Goal: Task Accomplishment & Management: Manage account settings

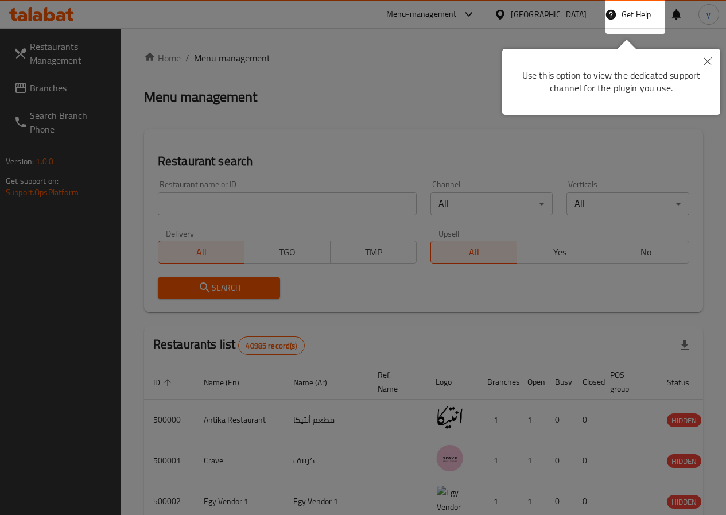
click at [711, 59] on button "Close" at bounding box center [707, 62] width 25 height 26
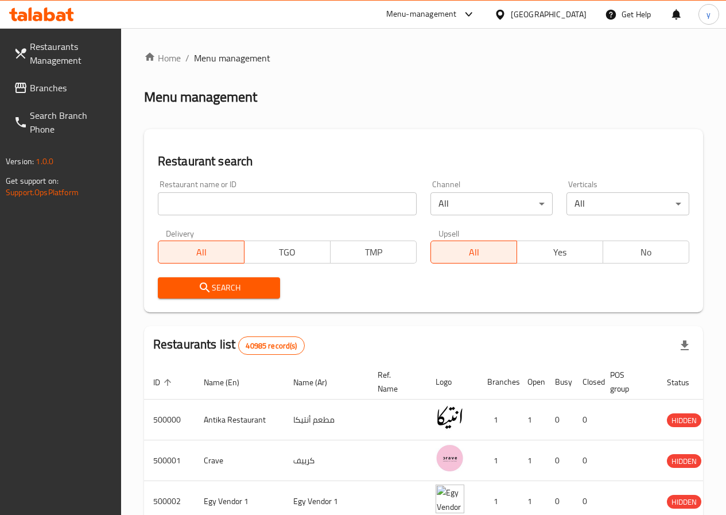
click at [71, 92] on span "Branches" at bounding box center [71, 88] width 82 height 14
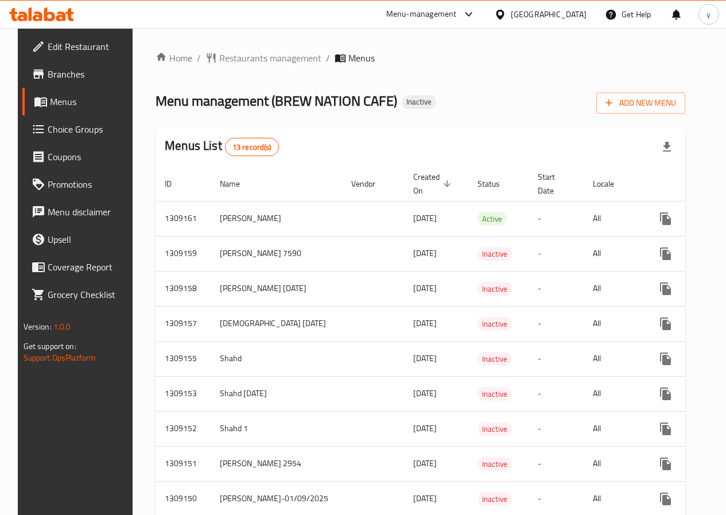
click at [647, 118] on div "Home / Restaurants management / Menus Menu management ( BREW NATION CAFE ) Inac…" at bounding box center [419, 358] width 529 height 615
click at [656, 106] on span "Add New Menu" at bounding box center [640, 103] width 71 height 14
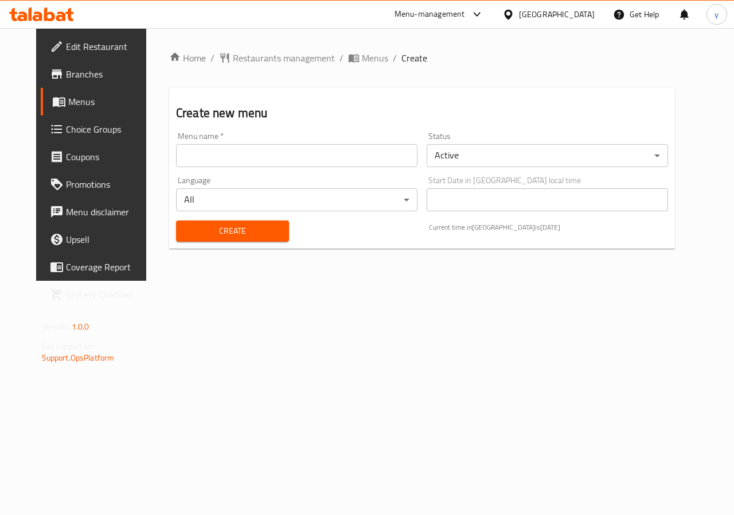
click at [280, 154] on input "text" at bounding box center [296, 155] width 241 height 23
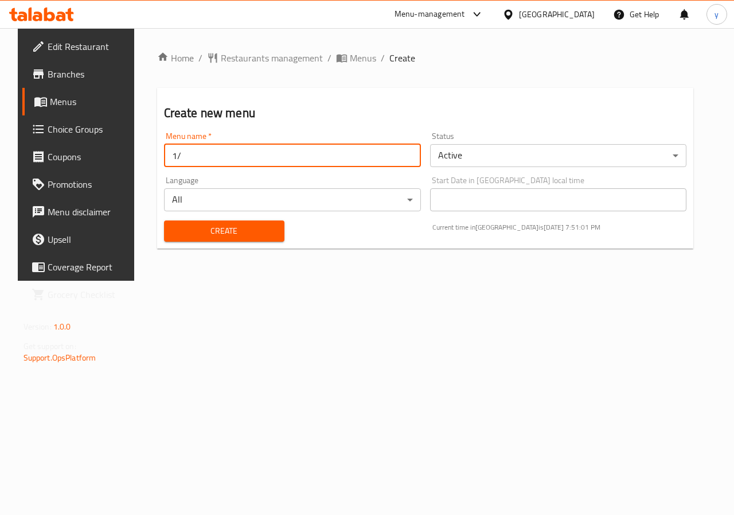
type input "1"
click at [164, 154] on input "Youssef 1/9/2025" at bounding box center [292, 155] width 257 height 23
click at [191, 156] on input "Youssef 1/9/2025" at bounding box center [292, 155] width 257 height 23
type input "Youssef sherif 1/9/2025"
click at [246, 235] on span "Create" at bounding box center [224, 231] width 102 height 14
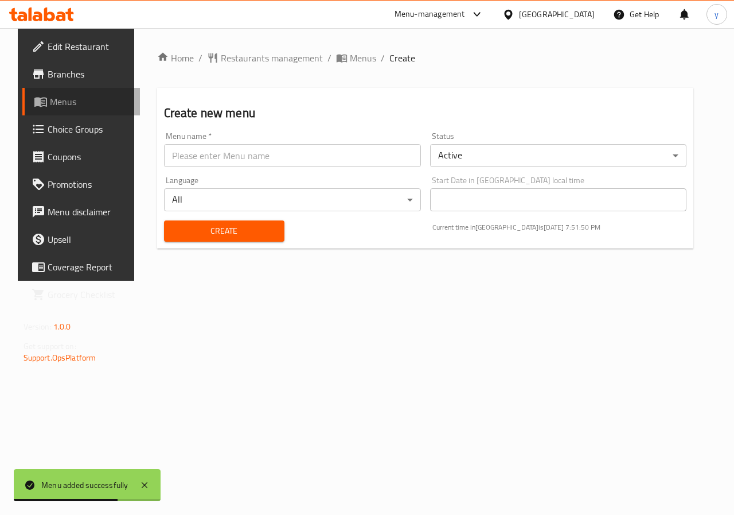
click at [65, 100] on span "Menus" at bounding box center [90, 102] width 81 height 14
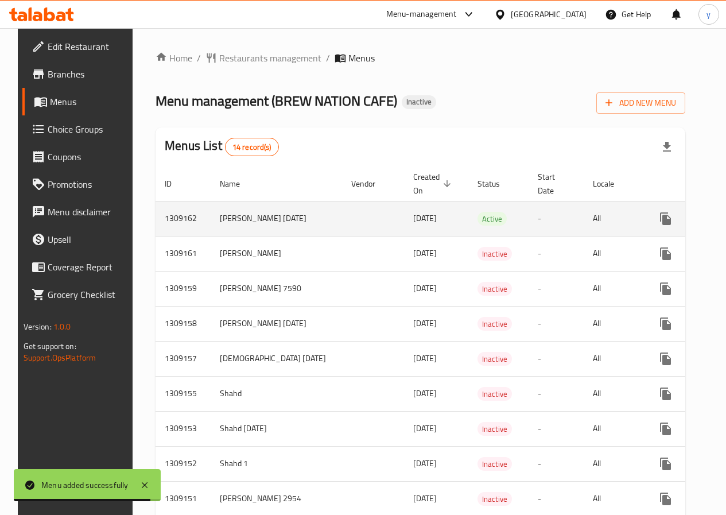
click at [342, 225] on td "enhanced table" at bounding box center [373, 218] width 62 height 35
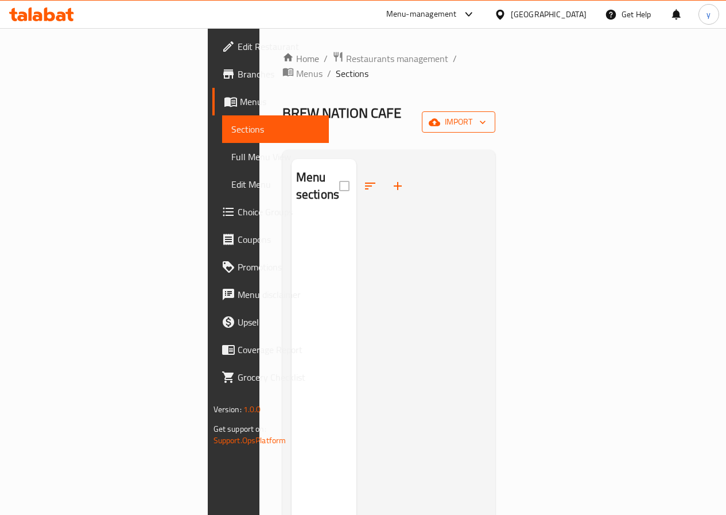
click at [486, 115] on span "import" at bounding box center [458, 122] width 55 height 14
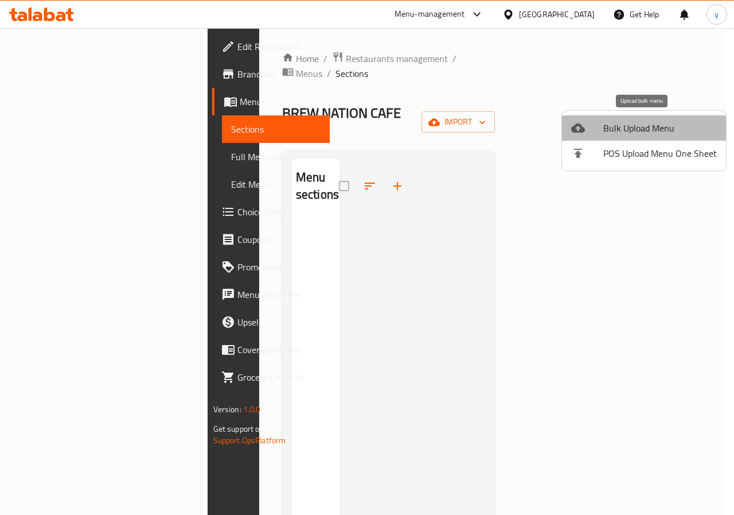
click at [651, 123] on span "Bulk Upload Menu" at bounding box center [660, 128] width 114 height 14
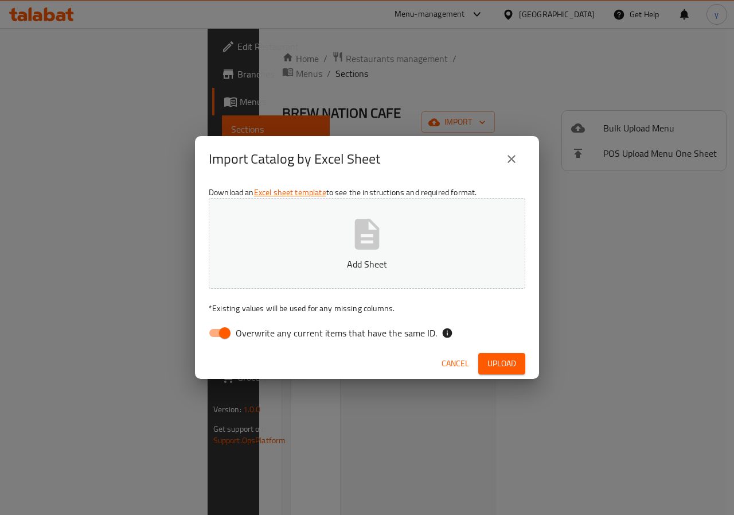
click at [366, 246] on icon "button" at bounding box center [367, 234] width 25 height 30
click at [220, 330] on input "Overwrite any current items that have the same ID." at bounding box center [224, 333] width 65 height 22
checkbox input "false"
click at [497, 397] on div "Import Catalog by Excel Sheet Download an Excel sheet template to see the instr…" at bounding box center [367, 257] width 734 height 515
click at [508, 367] on span "Upload" at bounding box center [502, 363] width 29 height 14
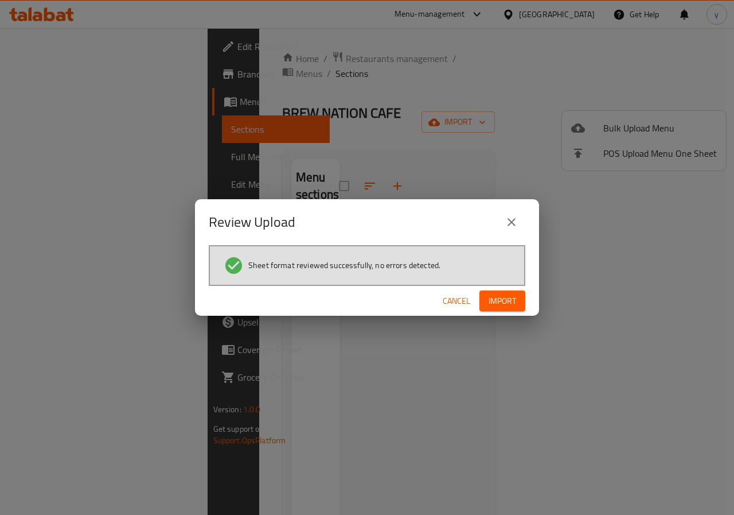
click at [518, 308] on button "Import" at bounding box center [503, 300] width 46 height 21
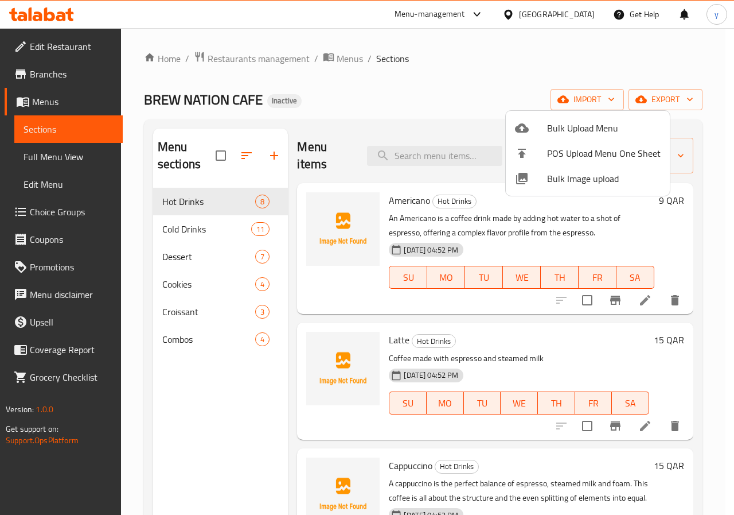
click at [64, 152] on div at bounding box center [367, 257] width 734 height 515
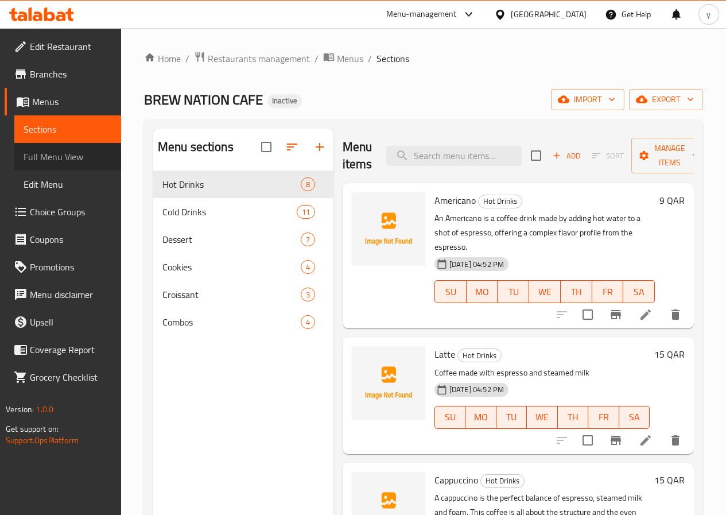
click at [39, 150] on span "Full Menu View" at bounding box center [68, 157] width 88 height 14
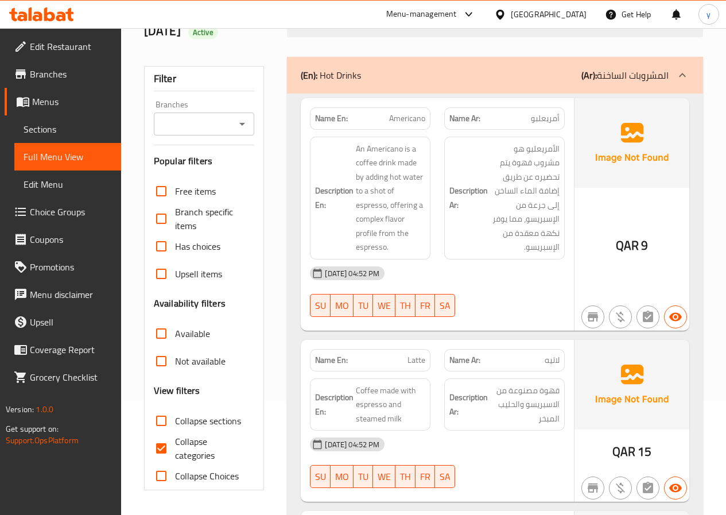
scroll to position [229, 0]
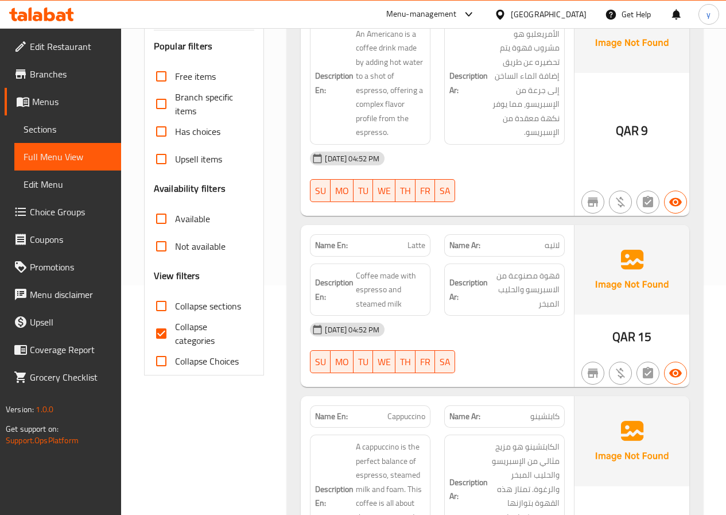
click at [208, 341] on span "Collapse categories" at bounding box center [210, 333] width 71 height 28
click at [175, 341] on input "Collapse categories" at bounding box center [161, 333] width 28 height 28
click at [156, 330] on input "Collapse categories" at bounding box center [161, 333] width 28 height 28
click at [164, 330] on input "Collapse categories" at bounding box center [161, 333] width 28 height 28
checkbox input "false"
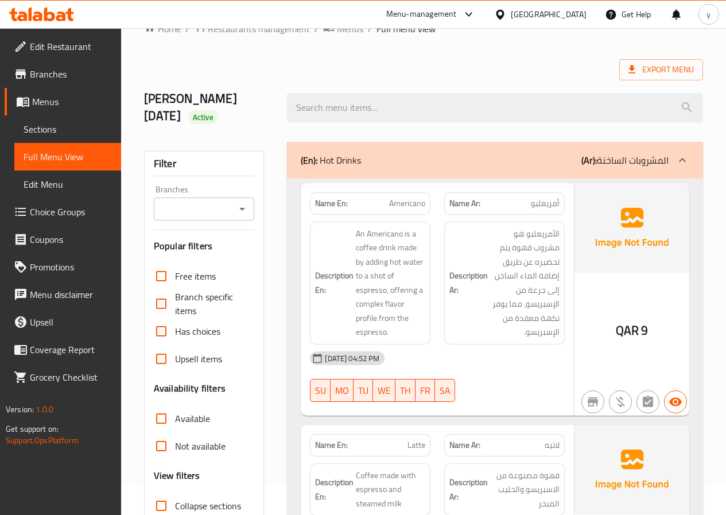
scroll to position [0, 0]
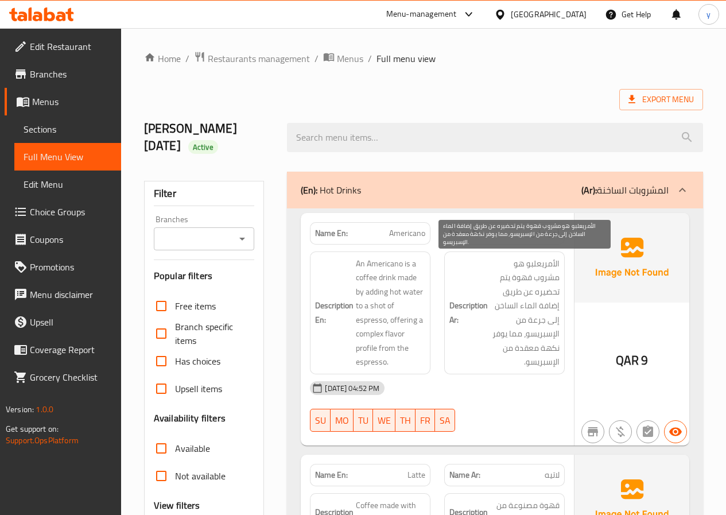
click at [536, 266] on span "الأمريعلبو هو مشروب قهوة يتم تحضيره عن طريق إضافة الماء الساخن إلى جرعة من الإس…" at bounding box center [524, 312] width 69 height 112
click at [543, 266] on span "الأمريعلبو هو مشروب قهوة يتم تحضيره عن طريق إضافة الماء الساخن إلى جرعة من الإس…" at bounding box center [524, 312] width 69 height 112
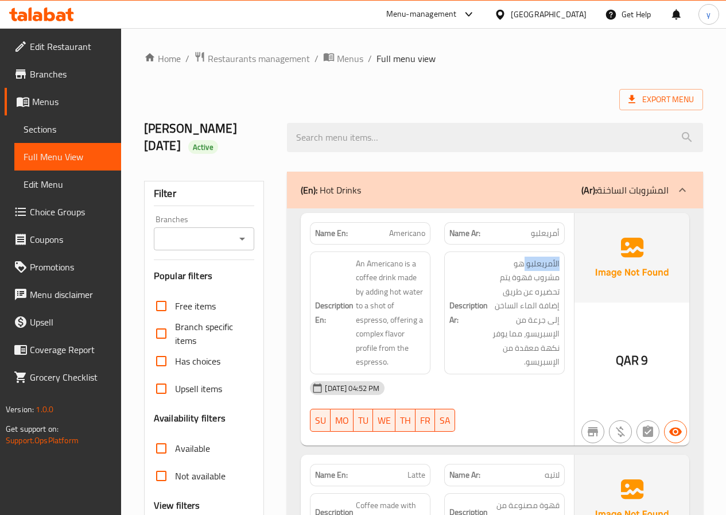
click at [44, 125] on span "Sections" at bounding box center [68, 129] width 88 height 14
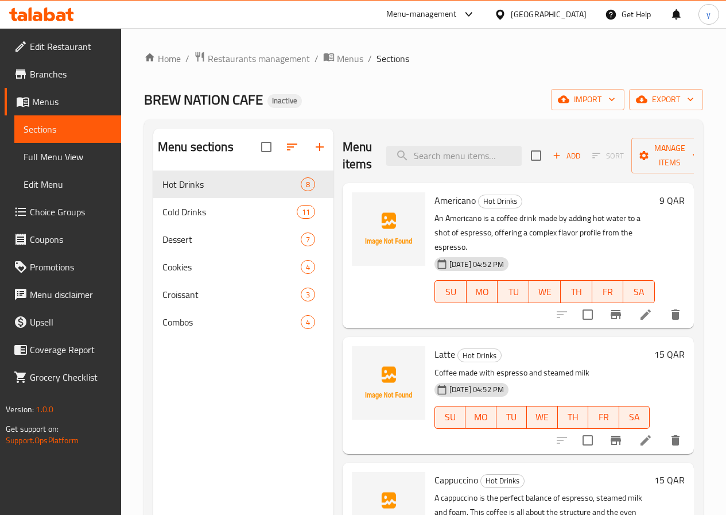
click at [640, 309] on icon at bounding box center [645, 314] width 10 height 10
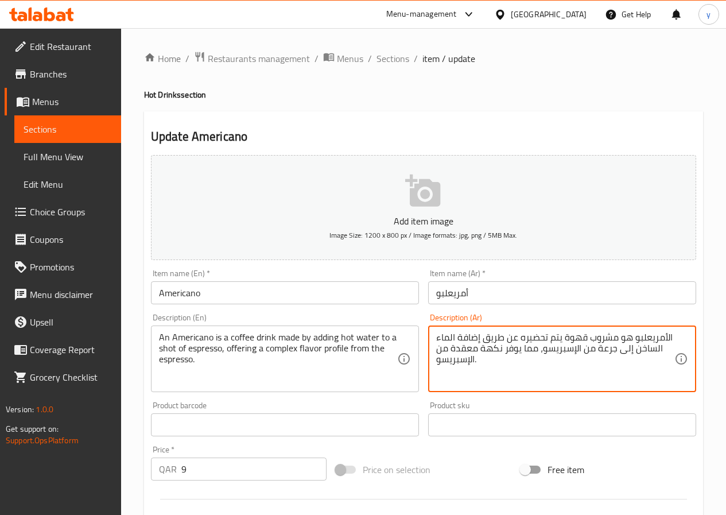
drag, startPoint x: 633, startPoint y: 338, endPoint x: 650, endPoint y: 338, distance: 17.2
type textarea "الأمريكانو هو مشروب قهوة يتم تحضيره عن طريق إضافة الماء الساخن إلى جرعة من الإس…"
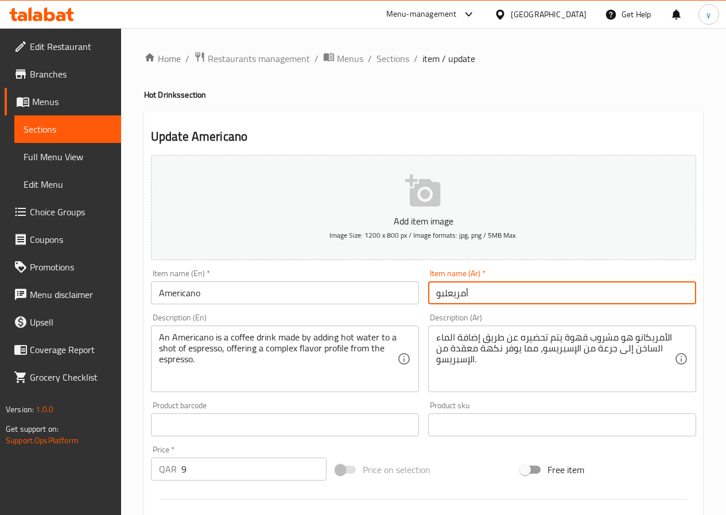
drag, startPoint x: 441, startPoint y: 294, endPoint x: 450, endPoint y: 294, distance: 9.2
click at [450, 294] on input "أمريعلبو" at bounding box center [562, 292] width 268 height 23
click at [434, 294] on input "أمريعلبو" at bounding box center [562, 292] width 268 height 23
drag, startPoint x: 434, startPoint y: 294, endPoint x: 443, endPoint y: 297, distance: 9.6
click at [443, 297] on input "أمريعلبو" at bounding box center [562, 292] width 268 height 23
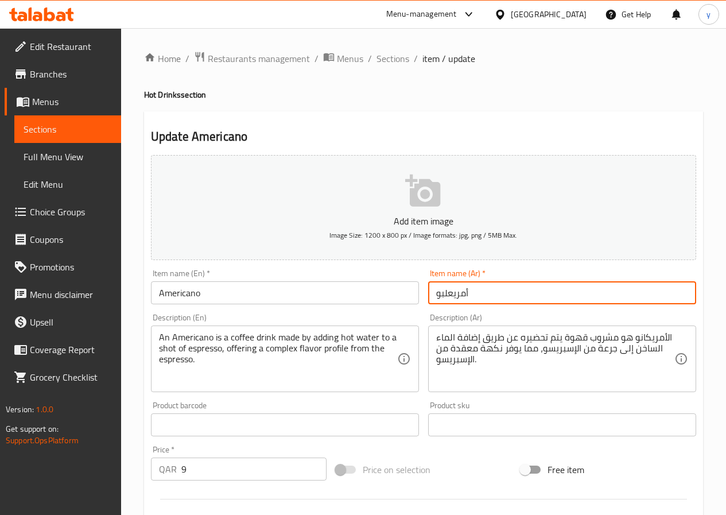
click at [498, 297] on input "أمريعلبو" at bounding box center [562, 292] width 268 height 23
drag, startPoint x: 433, startPoint y: 294, endPoint x: 453, endPoint y: 295, distance: 20.1
click at [453, 295] on input "أمريعلبو" at bounding box center [562, 292] width 268 height 23
type input "أمريكانو"
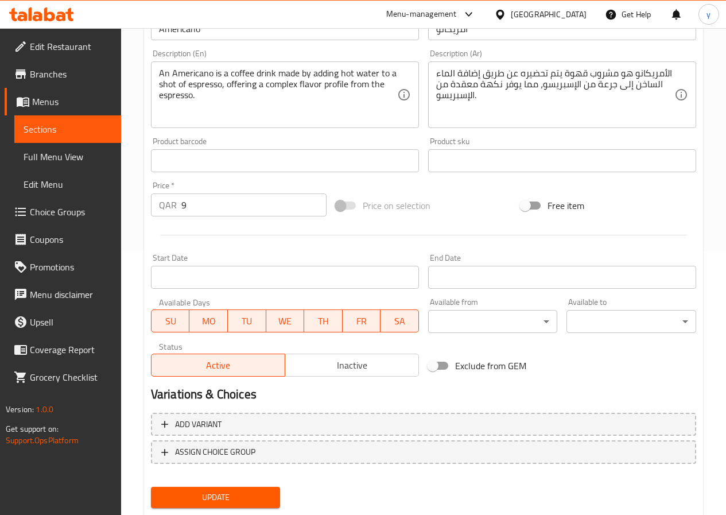
scroll to position [296, 0]
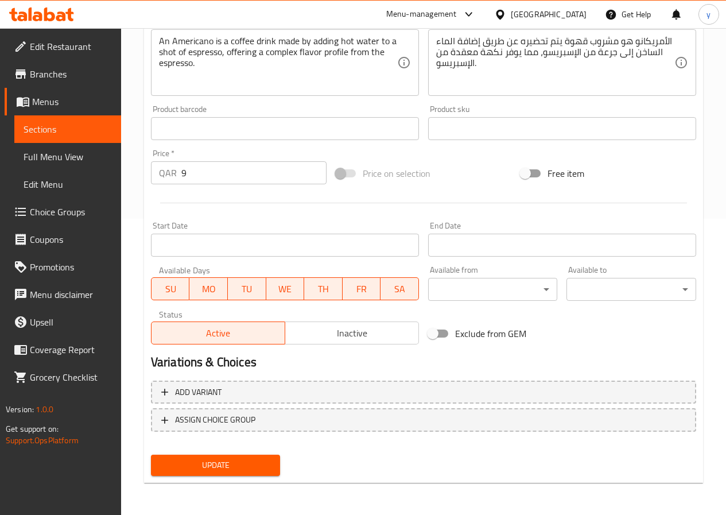
click at [243, 461] on span "Update" at bounding box center [215, 465] width 111 height 14
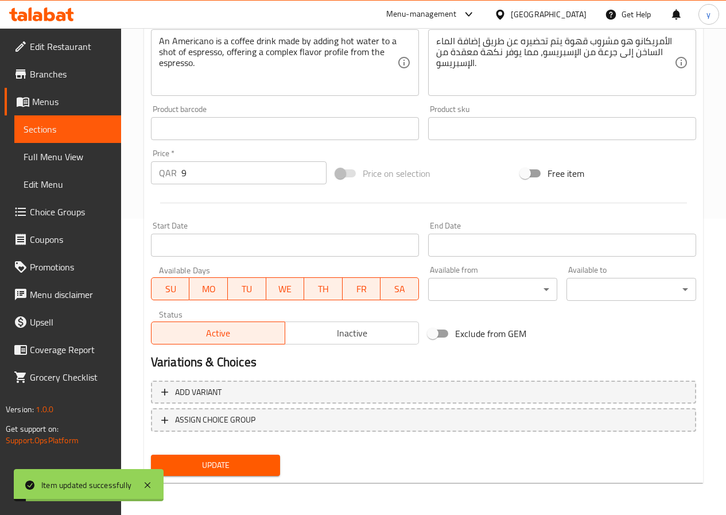
click at [68, 150] on span "Full Menu View" at bounding box center [68, 157] width 88 height 14
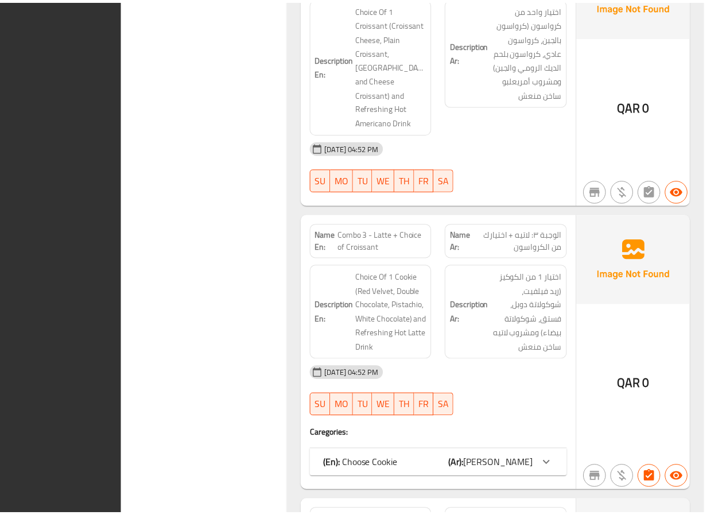
scroll to position [8590, 0]
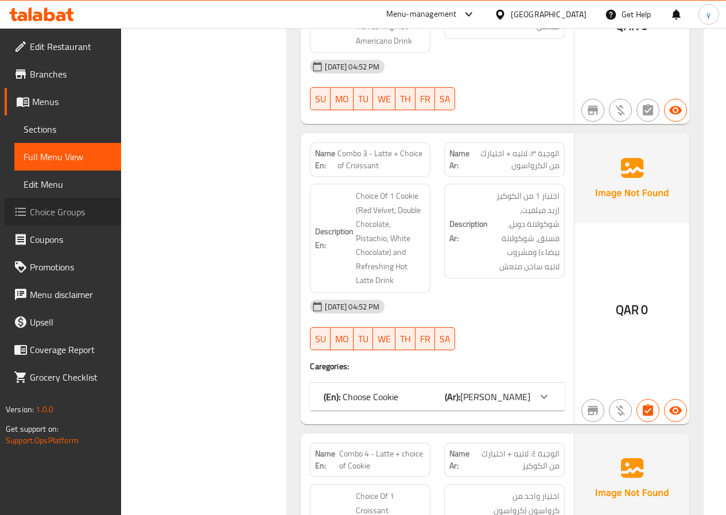
click at [59, 201] on link "Choice Groups" at bounding box center [63, 212] width 116 height 28
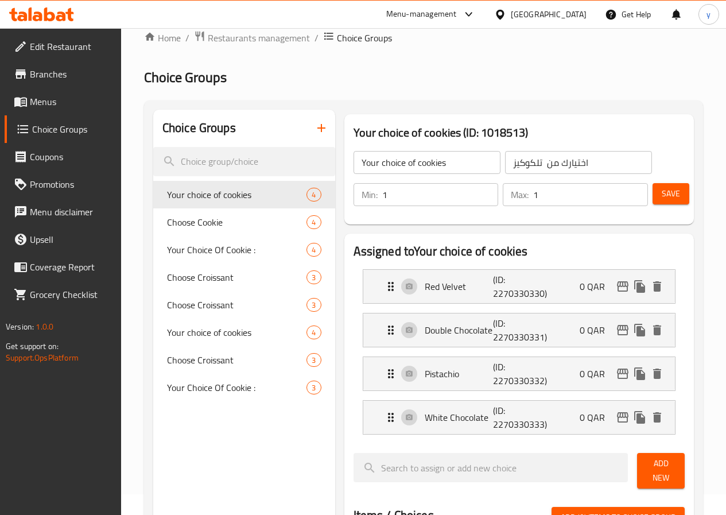
scroll to position [57, 0]
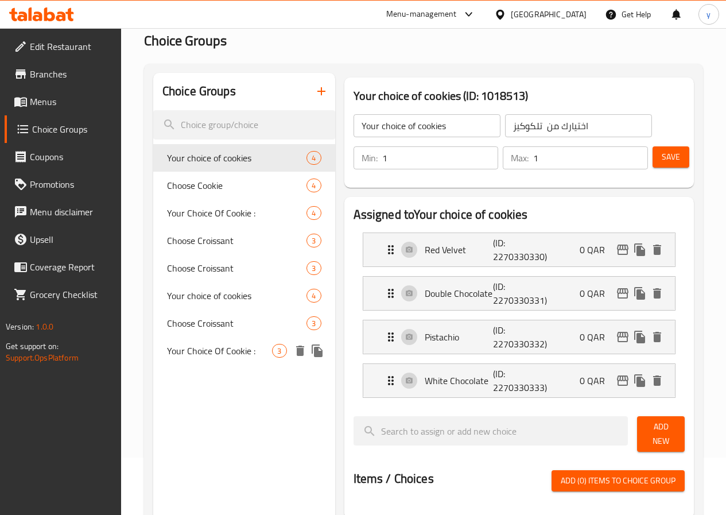
click at [219, 357] on span "Your Choice Of Cookie :" at bounding box center [220, 351] width 106 height 14
type input "Your Choice Of Cookie :"
type input "إختيارك من كوكيز:"
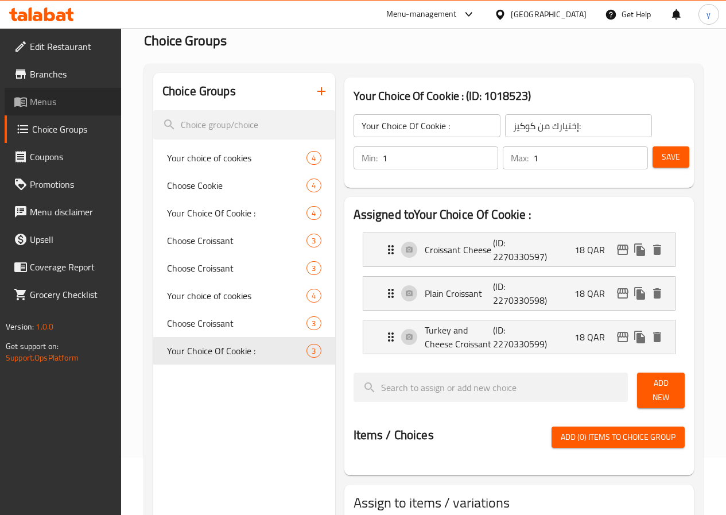
click at [34, 99] on span "Menus" at bounding box center [71, 102] width 82 height 14
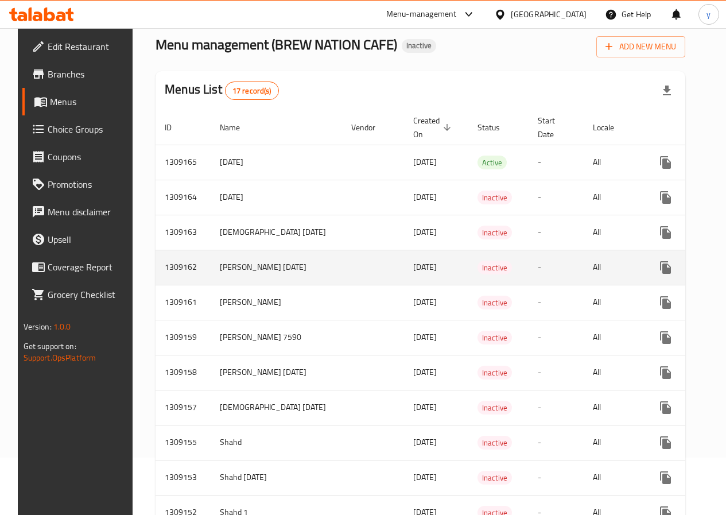
click at [342, 264] on td "enhanced table" at bounding box center [373, 267] width 62 height 35
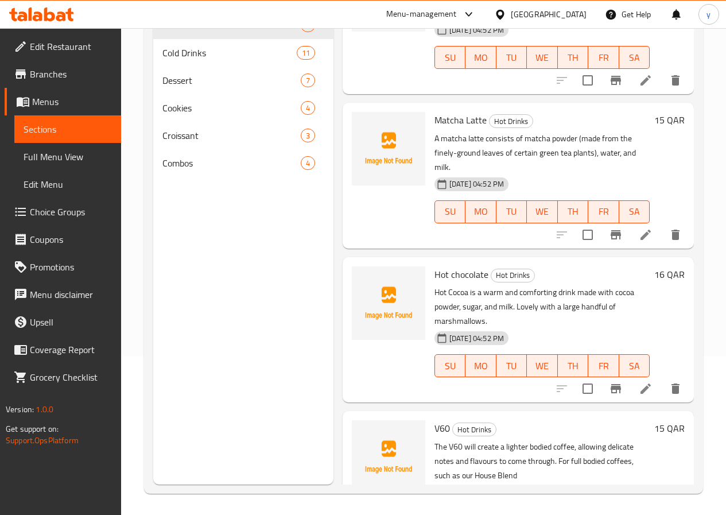
scroll to position [161, 0]
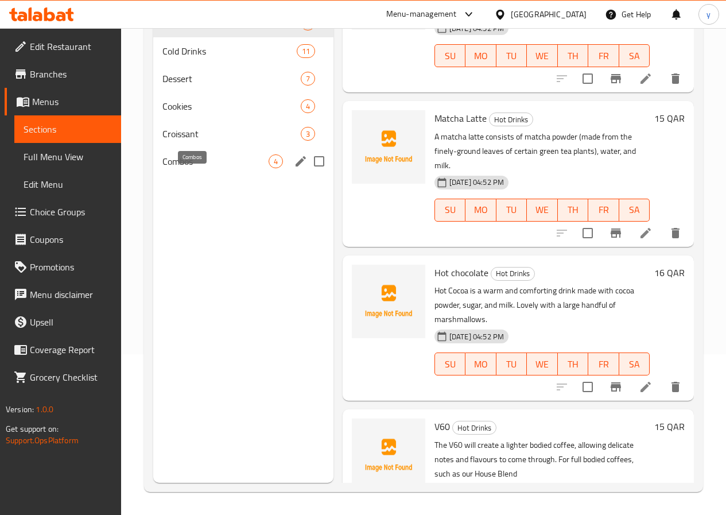
click at [190, 168] on span "Combos" at bounding box center [215, 161] width 106 height 14
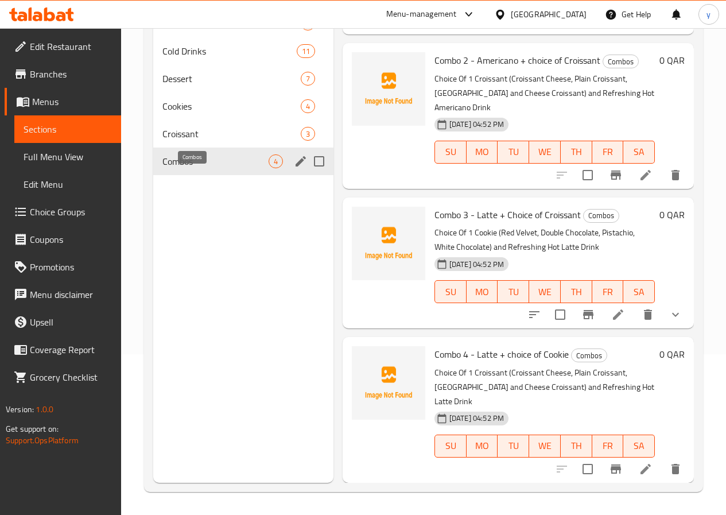
scroll to position [90, 0]
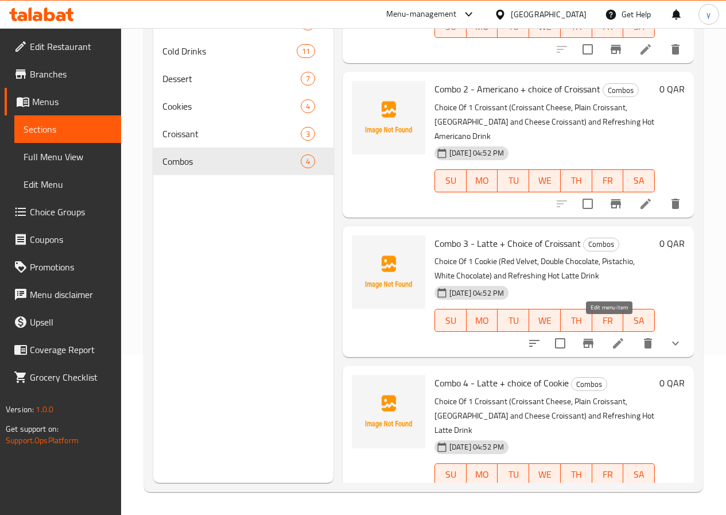
click at [611, 336] on icon at bounding box center [618, 343] width 14 height 14
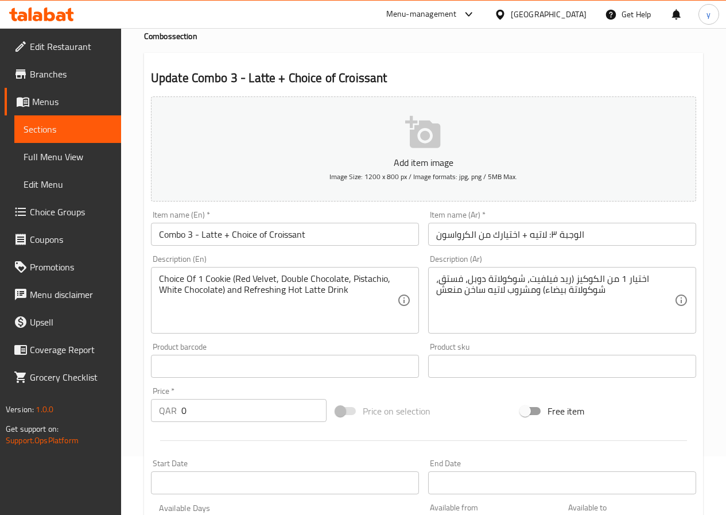
scroll to position [57, 0]
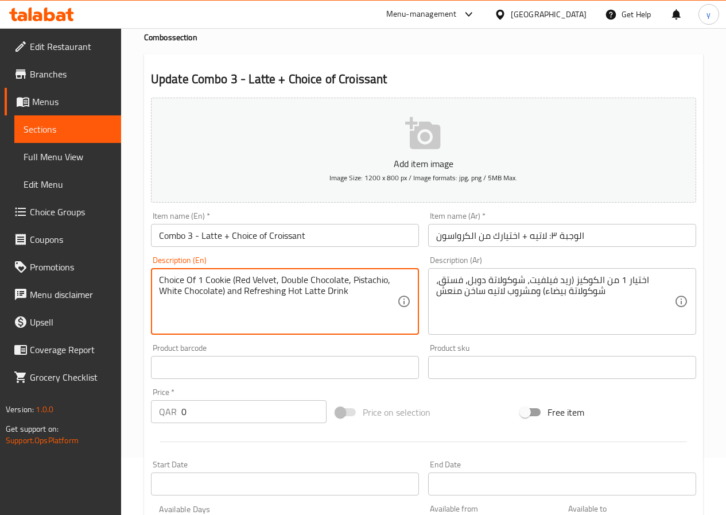
click at [229, 279] on textarea "Choice Of 1 Cookie (Red Velvet, Double Chocolate, Pistachio, White Chocolate) a…" at bounding box center [278, 301] width 238 height 54
click at [222, 255] on div "Description (En) Choice Of 1 Co okie(Red Velvet, Double Chocolate, Pistachio, W…" at bounding box center [284, 295] width 277 height 88
type textarea "Choice Of 1 Cookie (Red Velvet, Double Chocolate, Pistachio, White Chocolate) a…"
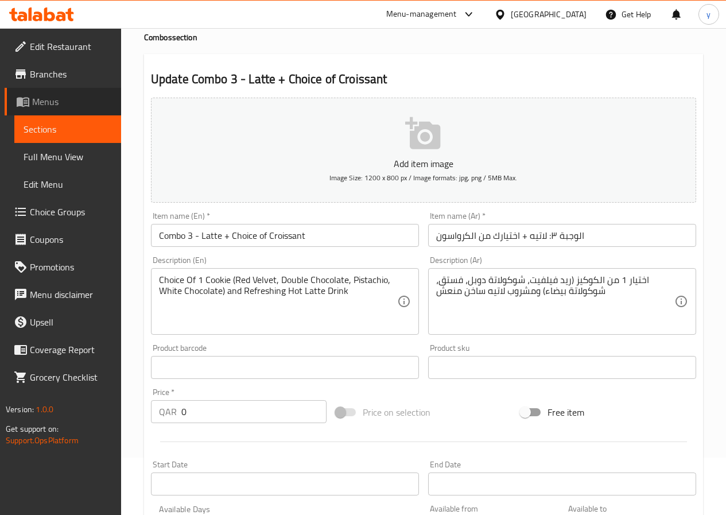
click at [50, 111] on link "Menus" at bounding box center [63, 102] width 116 height 28
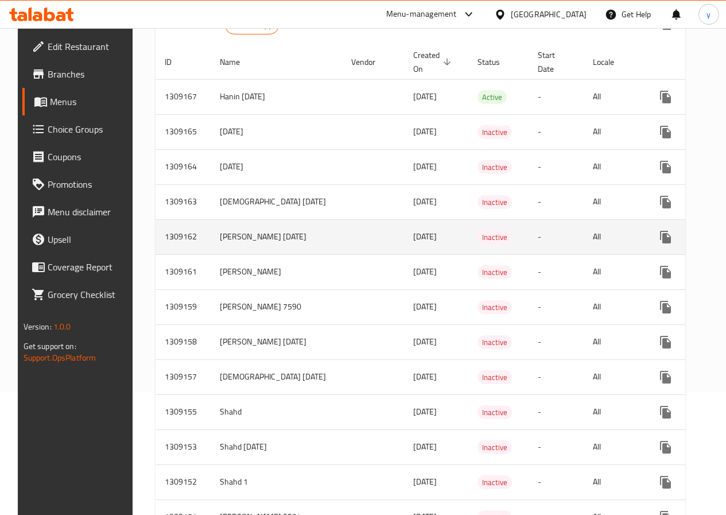
scroll to position [96, 0]
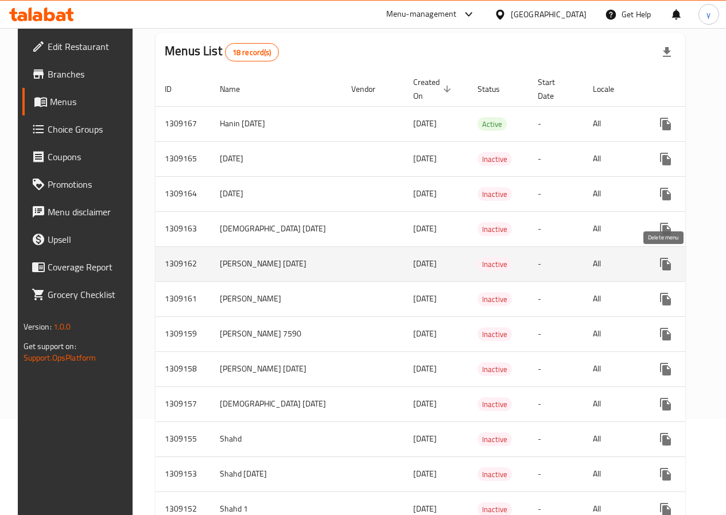
click at [716, 264] on icon "enhanced table" at bounding box center [720, 264] width 8 height 10
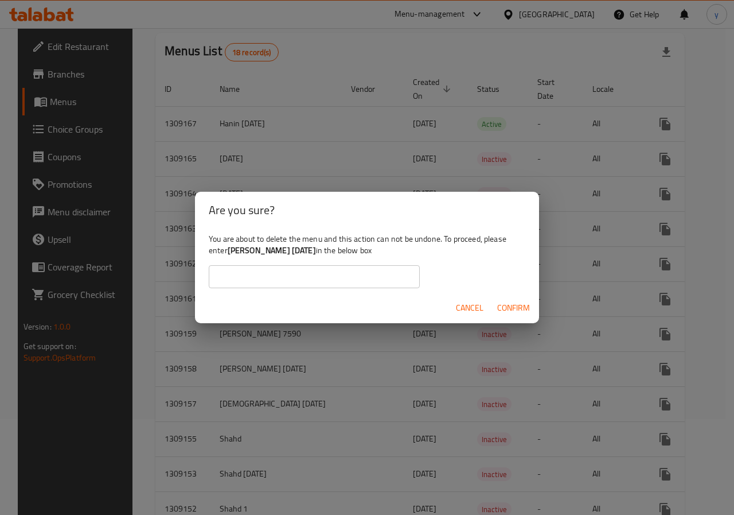
click at [356, 268] on input "text" at bounding box center [314, 276] width 211 height 23
drag, startPoint x: 225, startPoint y: 248, endPoint x: 283, endPoint y: 252, distance: 57.5
click at [283, 252] on div "You are about to delete the menu and this action can not be undone. To proceed,…" at bounding box center [367, 260] width 344 height 64
click at [310, 254] on b "Youssef sherif 1/9/2025" at bounding box center [272, 250] width 88 height 15
drag, startPoint x: 303, startPoint y: 254, endPoint x: 229, endPoint y: 252, distance: 74.6
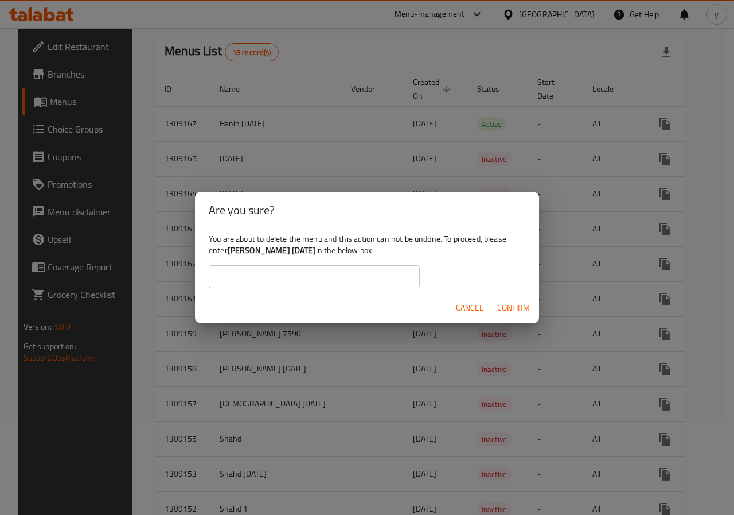
click at [229, 252] on b "Youssef sherif 1/9/2025" at bounding box center [272, 250] width 88 height 15
copy b "Youssef sherif 1/9/2025"
click at [289, 279] on input "text" at bounding box center [314, 276] width 211 height 23
paste input "Youssef sherif 1/9/2025"
click at [326, 275] on input "Youssef sherif 1/9/2025" at bounding box center [314, 276] width 211 height 23
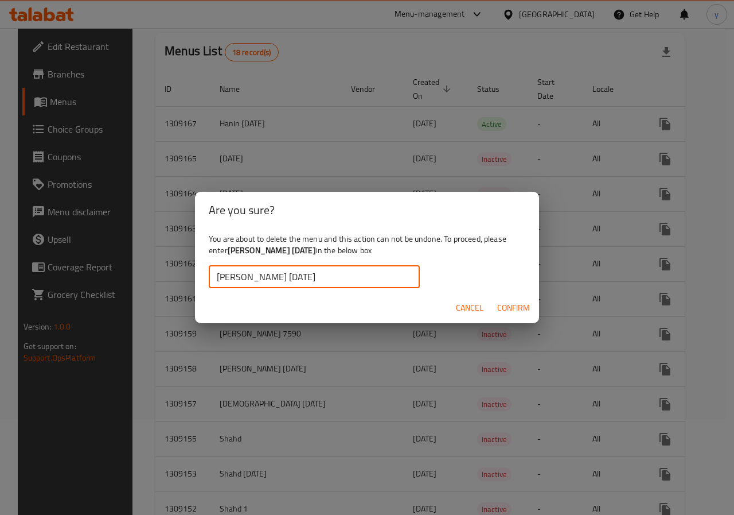
type input "Youssef sherif 1/9/2025"
click at [512, 310] on span "Confirm" at bounding box center [513, 308] width 33 height 14
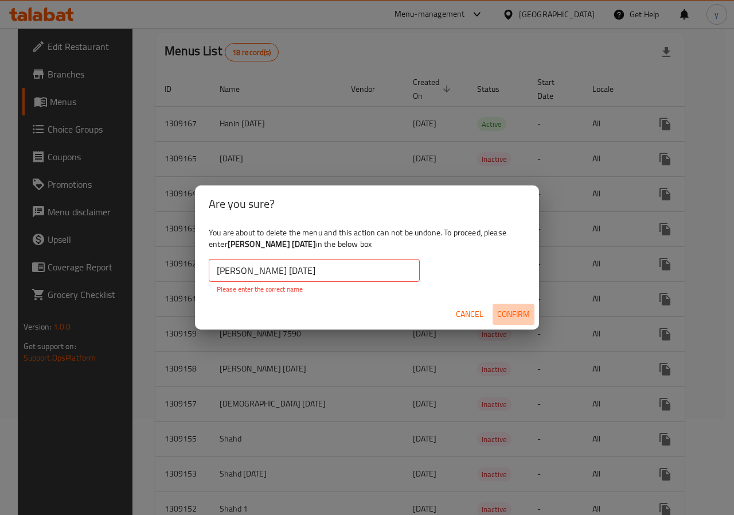
click at [508, 314] on span "Confirm" at bounding box center [513, 314] width 33 height 14
click at [351, 269] on input "Youssef sherif 1/9/2025" at bounding box center [314, 270] width 211 height 23
click at [353, 269] on input "Youssef sherif 1/9/2025" at bounding box center [314, 270] width 211 height 23
click at [502, 307] on span "Confirm" at bounding box center [513, 314] width 33 height 14
click at [518, 313] on span "Confirm" at bounding box center [513, 314] width 33 height 14
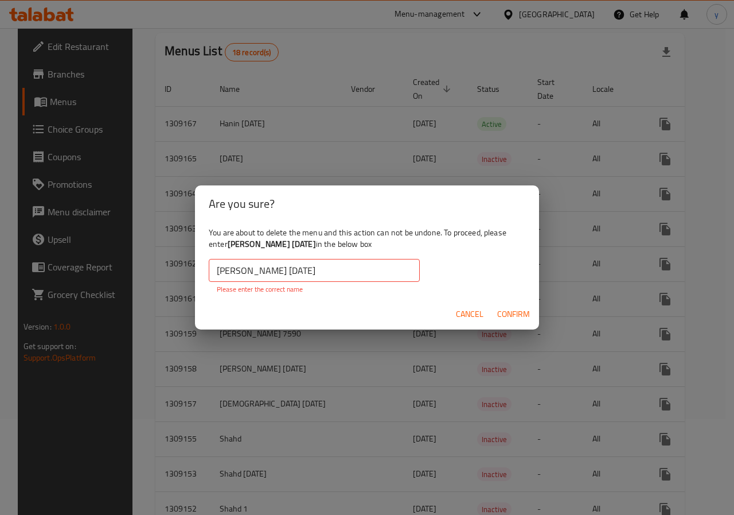
click at [518, 313] on span "Confirm" at bounding box center [513, 314] width 33 height 14
click at [367, 275] on input "Youssef sherif 1/9/2025" at bounding box center [314, 270] width 211 height 23
drag, startPoint x: 312, startPoint y: 273, endPoint x: 270, endPoint y: 272, distance: 41.9
click at [270, 272] on input "Youssef sherif 1/9/2025" at bounding box center [314, 270] width 211 height 23
click at [513, 310] on span "Confirm" at bounding box center [513, 314] width 33 height 14
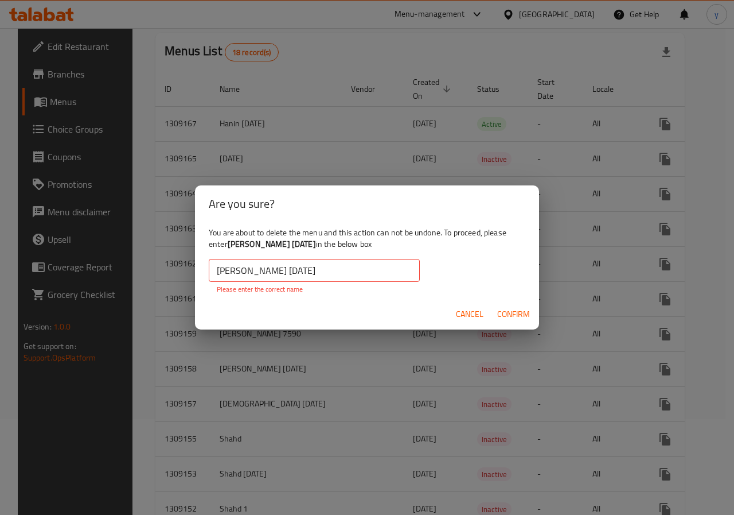
click at [474, 313] on span "Cancel" at bounding box center [470, 314] width 28 height 14
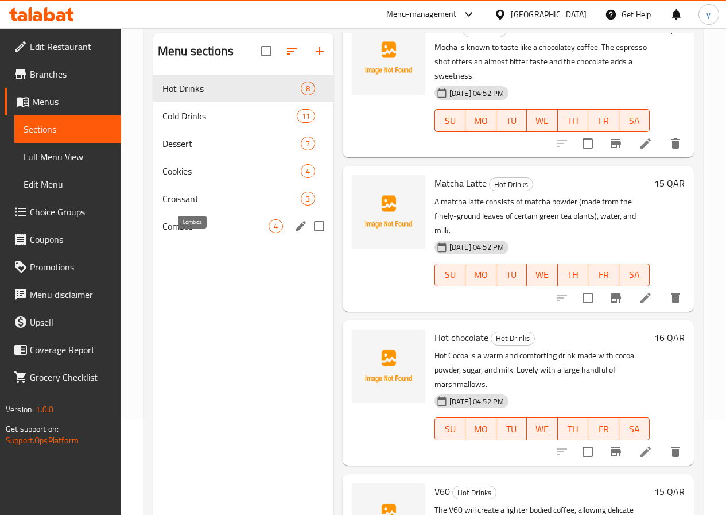
click at [180, 233] on span "Combos" at bounding box center [215, 226] width 106 height 14
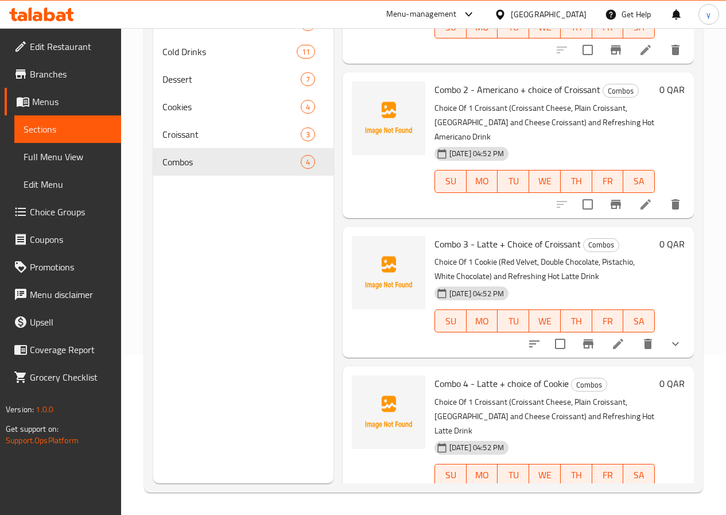
scroll to position [161, 0]
click at [613, 338] on icon at bounding box center [618, 343] width 10 height 10
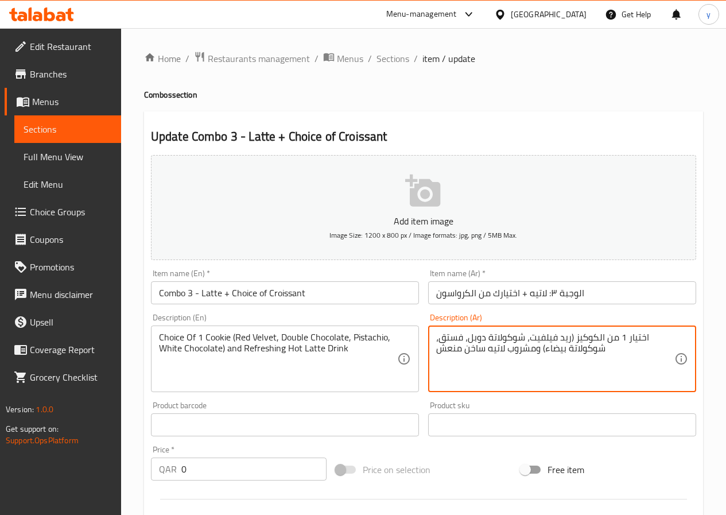
drag, startPoint x: 573, startPoint y: 338, endPoint x: 602, endPoint y: 341, distance: 28.9
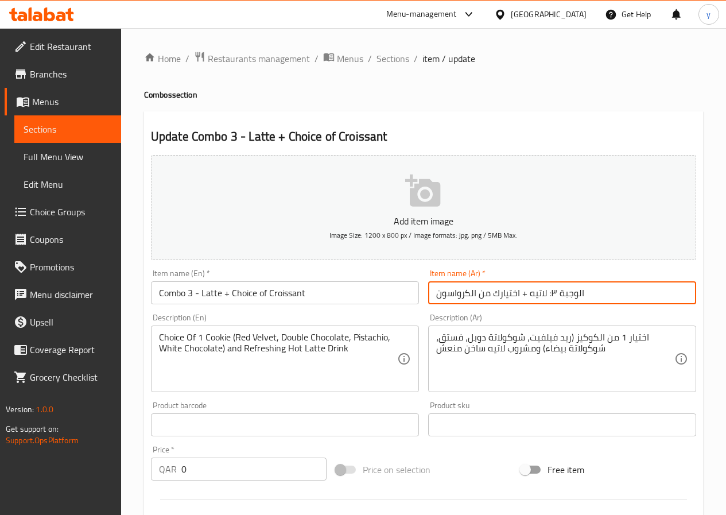
drag, startPoint x: 432, startPoint y: 291, endPoint x: 476, endPoint y: 299, distance: 43.8
click at [476, 299] on input "الوجبة ٣: لاتيه + اختيارك من الكرواسون" at bounding box center [562, 292] width 268 height 23
paste input "وكيز"
type input "الوجبة ٣: لاتيه + اختيارك من الكوكيز"
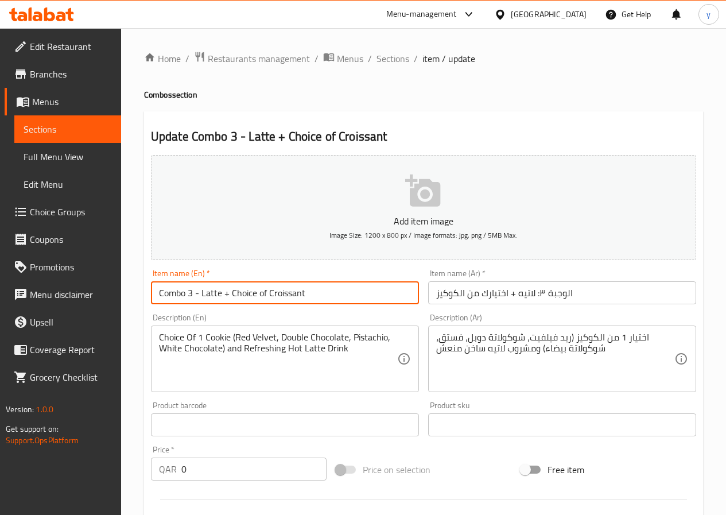
drag, startPoint x: 313, startPoint y: 295, endPoint x: 270, endPoint y: 293, distance: 43.1
click at [270, 293] on input "Combo 3 - Latte + Choice of Croissant" at bounding box center [285, 292] width 268 height 23
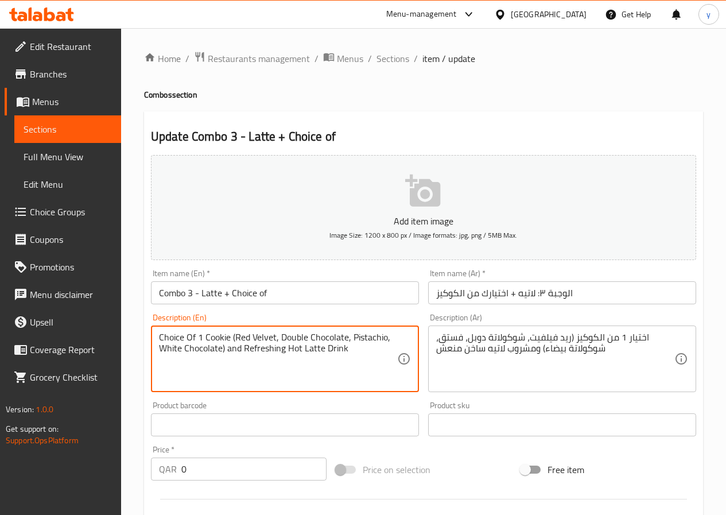
drag, startPoint x: 202, startPoint y: 335, endPoint x: 228, endPoint y: 334, distance: 25.8
click at [272, 292] on input "Combo 3 - Latte + Choice of" at bounding box center [285, 292] width 268 height 23
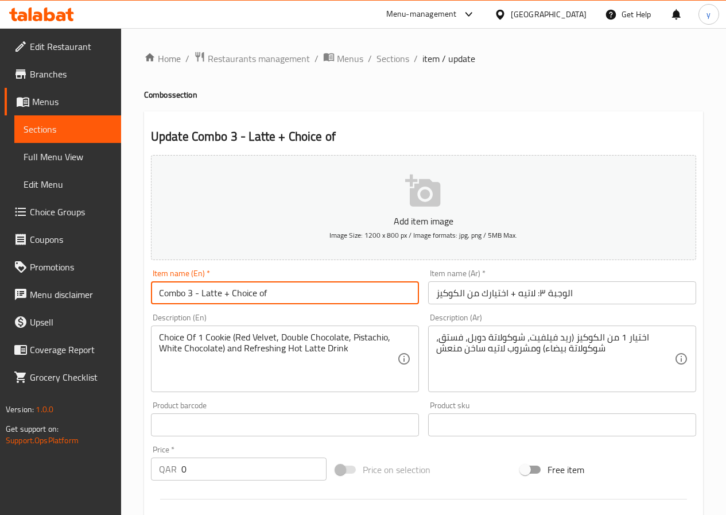
paste input "Cookie"
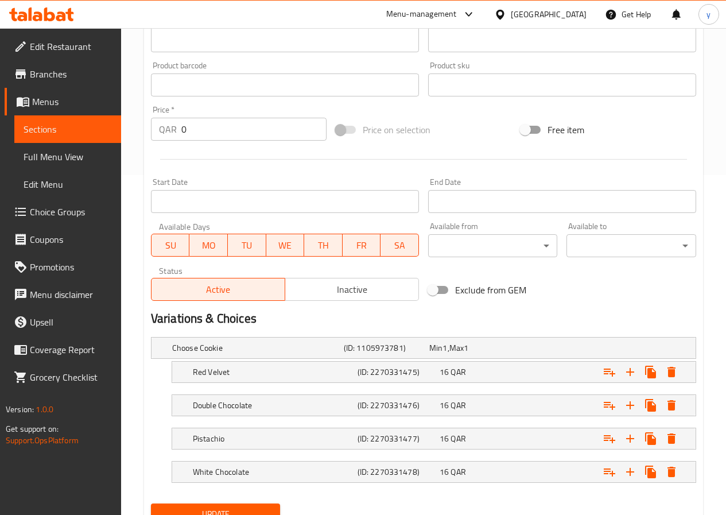
scroll to position [388, 0]
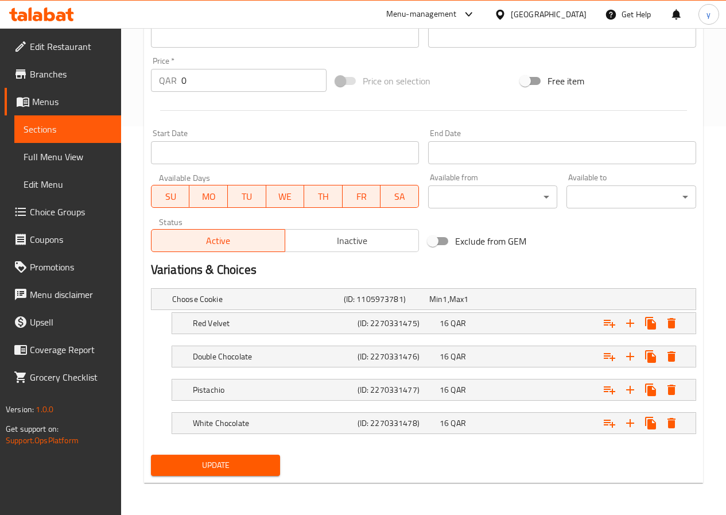
type input "Combo 3 - Latte + Choice of Cookie"
click at [193, 458] on span "Update" at bounding box center [215, 465] width 111 height 14
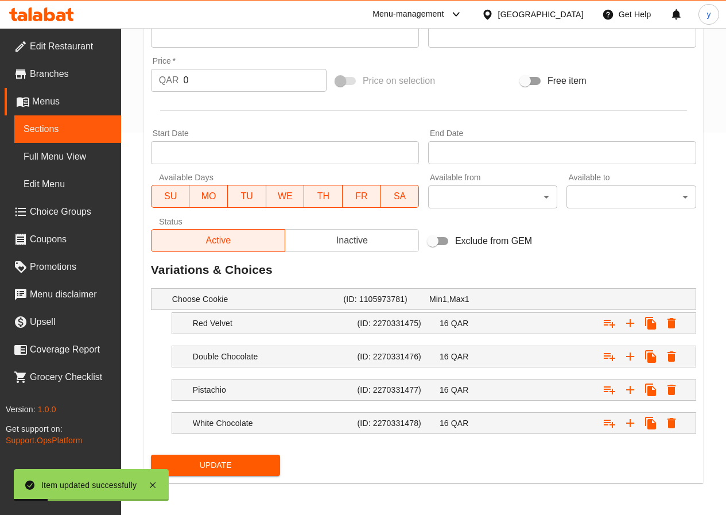
scroll to position [382, 0]
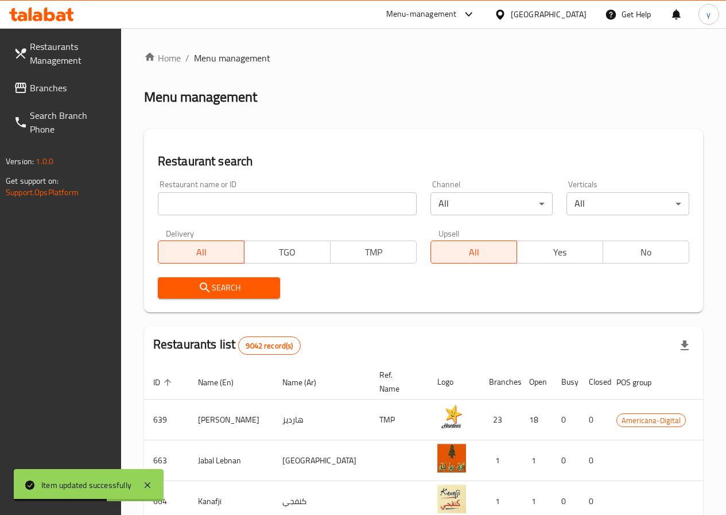
click at [71, 80] on link "Branches" at bounding box center [63, 88] width 116 height 28
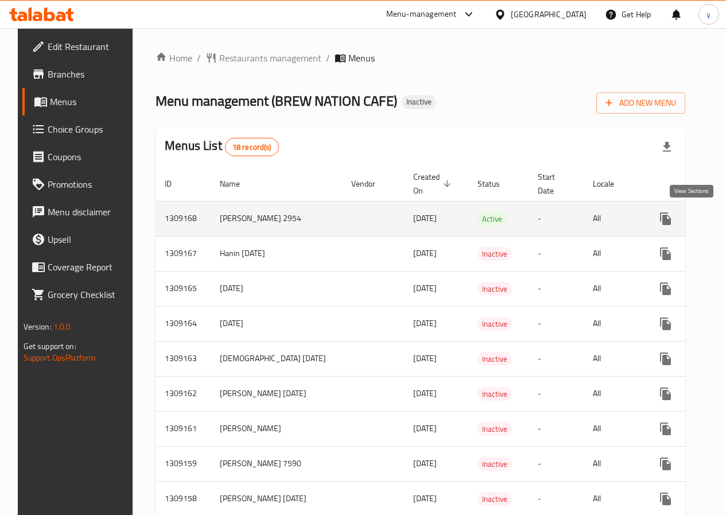
scroll to position [57, 0]
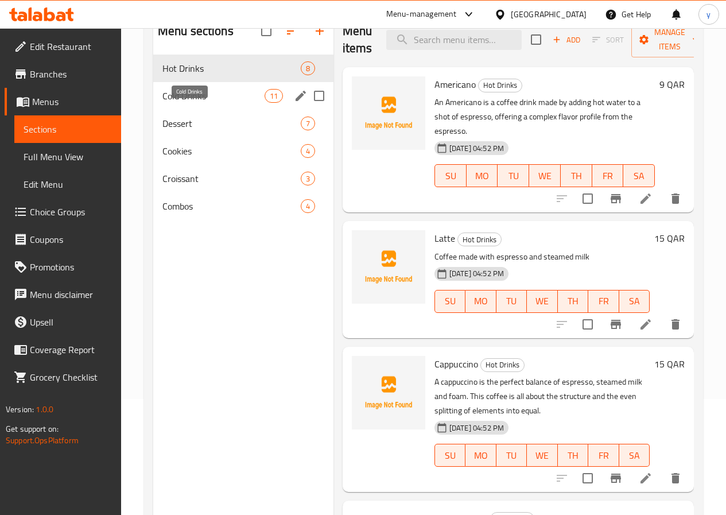
scroll to position [161, 0]
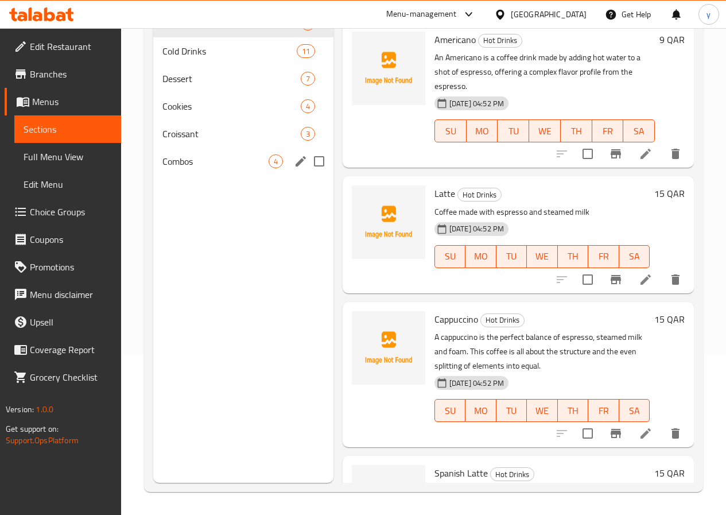
click at [205, 170] on div "Combos 4" at bounding box center [243, 161] width 180 height 28
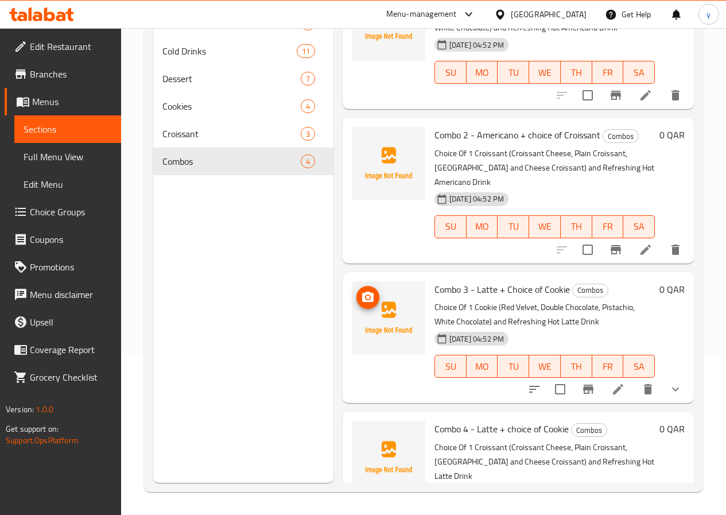
scroll to position [90, 0]
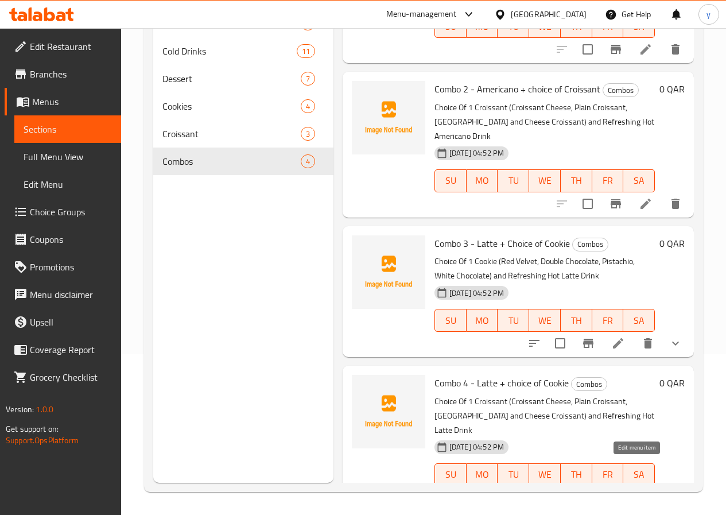
click at [638, 490] on icon at bounding box center [645, 497] width 14 height 14
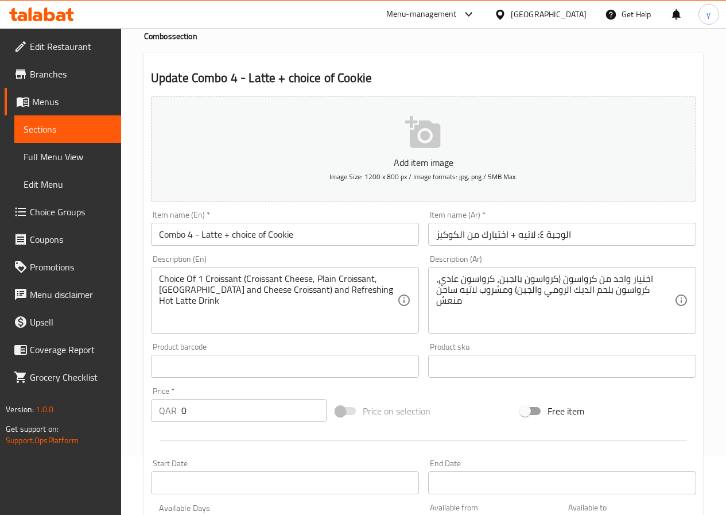
scroll to position [115, 0]
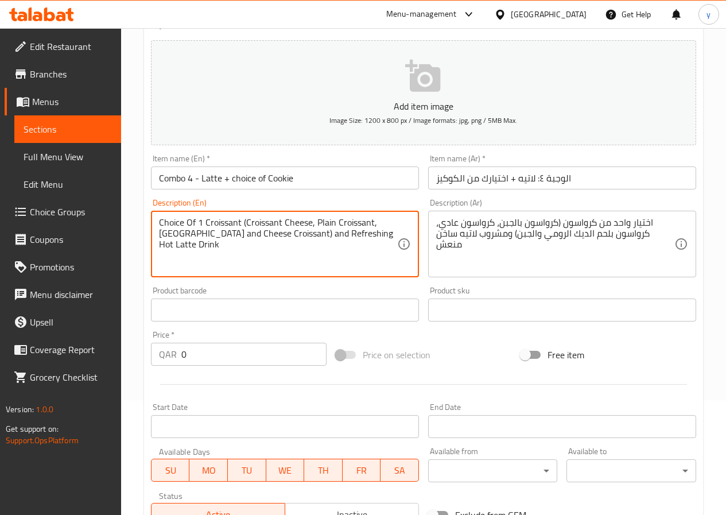
drag, startPoint x: 205, startPoint y: 222, endPoint x: 241, endPoint y: 221, distance: 36.1
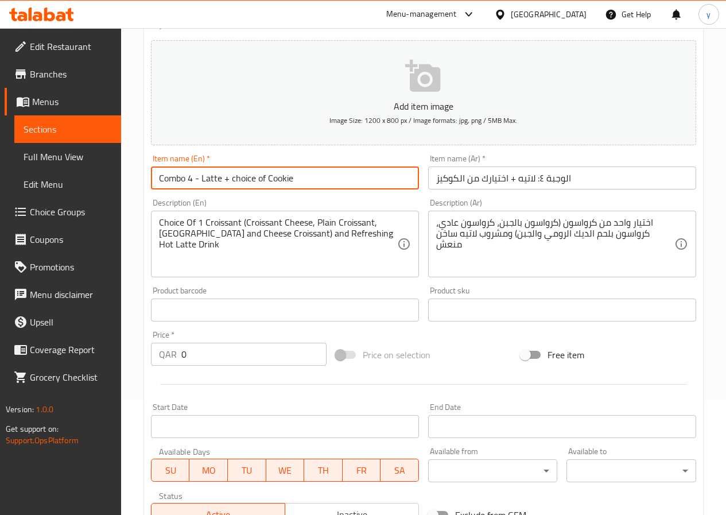
drag, startPoint x: 297, startPoint y: 180, endPoint x: 268, endPoint y: 180, distance: 28.7
click at [268, 180] on input "Combo 4 - Latte + choice of Cookie" at bounding box center [285, 177] width 268 height 23
paste input "roissant"
type input "Combo 4 - Latte + choice of Croissant"
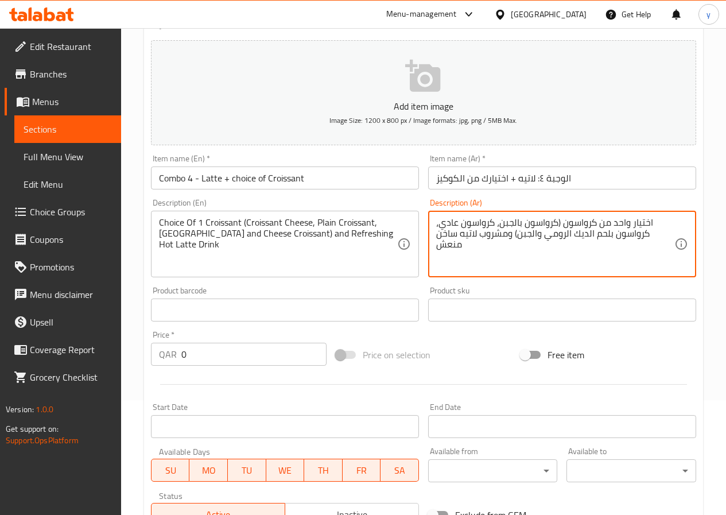
drag, startPoint x: 598, startPoint y: 223, endPoint x: 563, endPoint y: 225, distance: 35.0
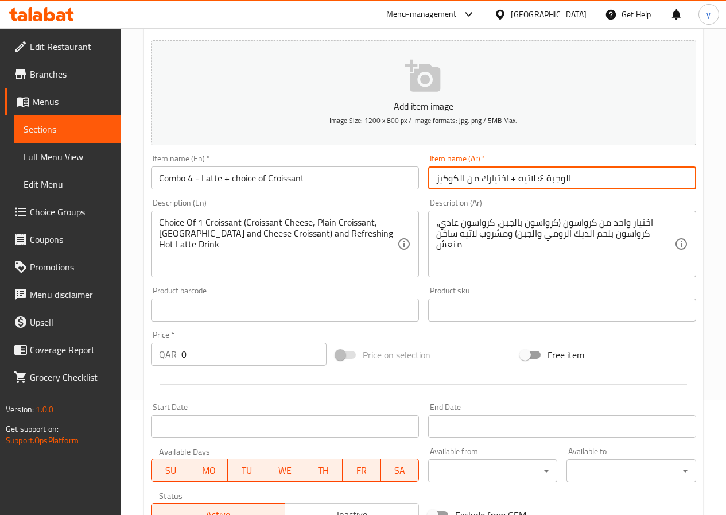
drag, startPoint x: 464, startPoint y: 177, endPoint x: 437, endPoint y: 178, distance: 27.0
click at [437, 178] on input "الوجبة ٤: لاتيه + اختيارك من الكوكيز" at bounding box center [562, 177] width 268 height 23
paste input "كرواسون"
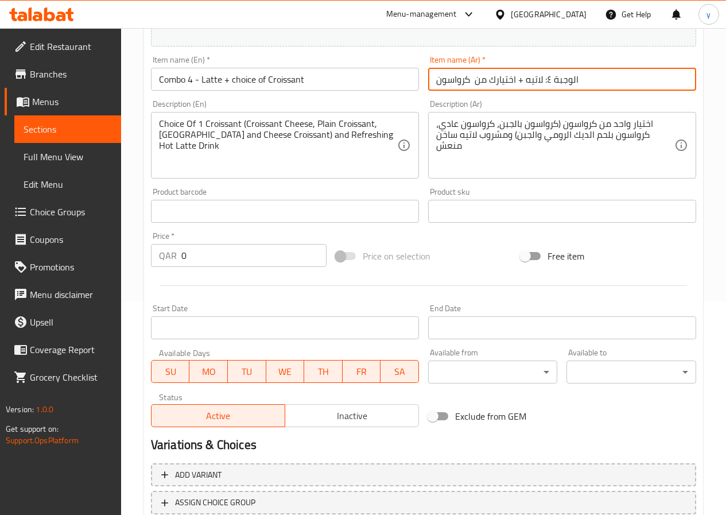
scroll to position [296, 0]
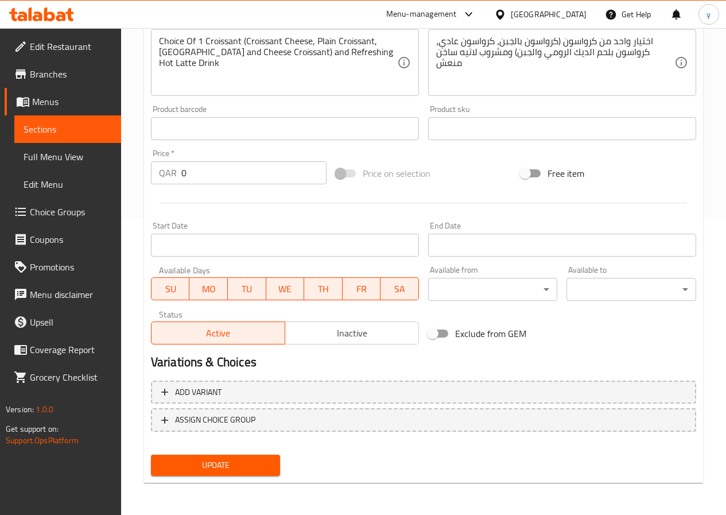
type input "الوجبة ٤: لاتيه + اختيارك من كرواسون"
click at [211, 468] on span "Update" at bounding box center [215, 465] width 111 height 14
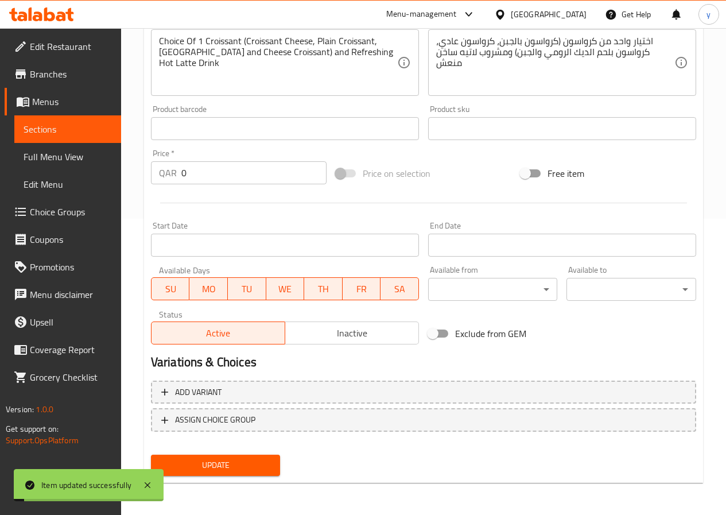
click at [88, 105] on span "Menus" at bounding box center [72, 102] width 80 height 14
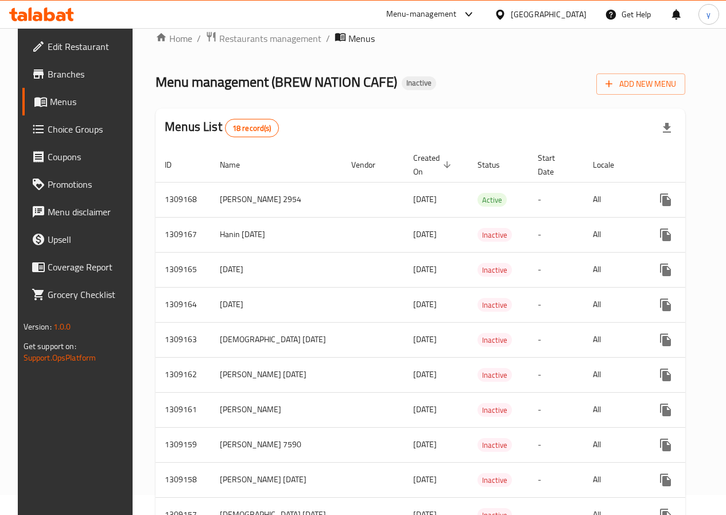
scroll to position [9, 0]
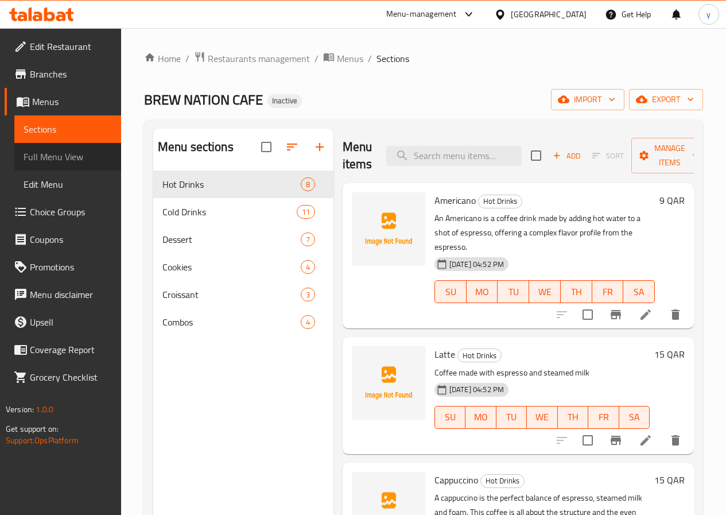
click at [53, 155] on span "Full Menu View" at bounding box center [68, 157] width 88 height 14
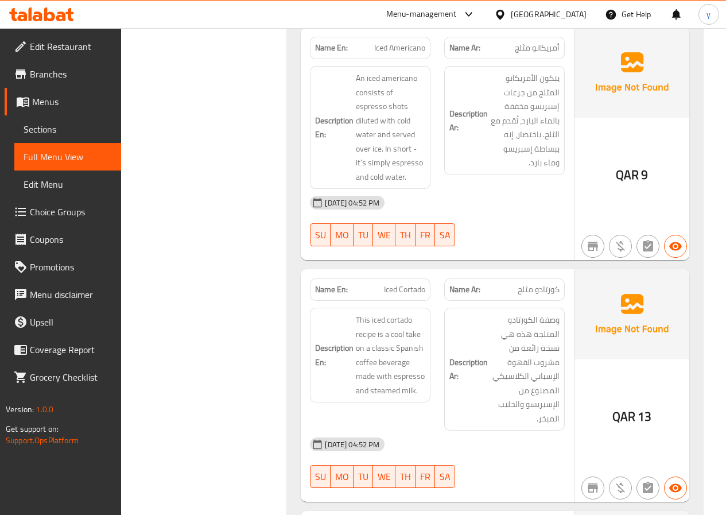
scroll to position [2108, 0]
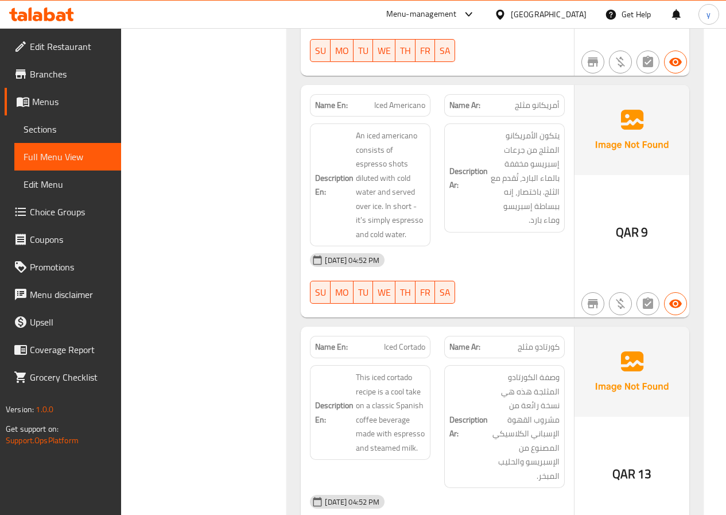
click at [65, 133] on span "Sections" at bounding box center [68, 129] width 88 height 14
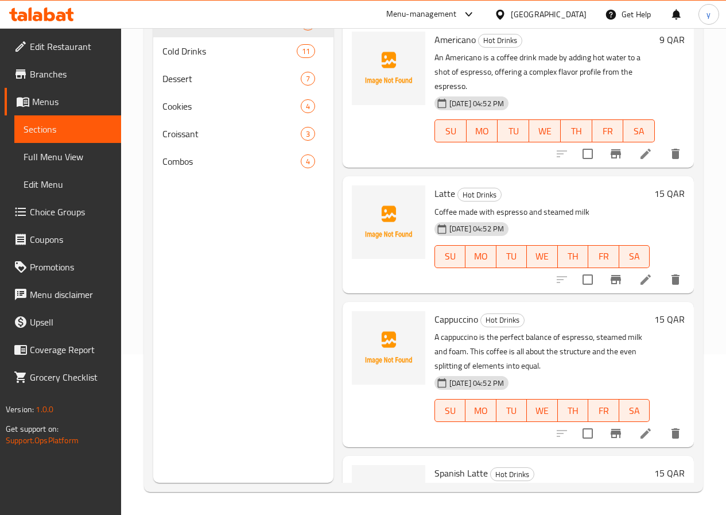
scroll to position [161, 0]
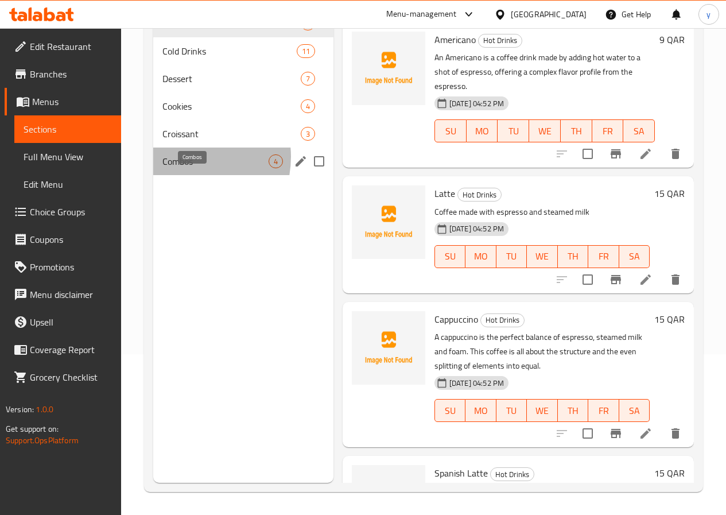
click at [181, 168] on span "Combos" at bounding box center [215, 161] width 106 height 14
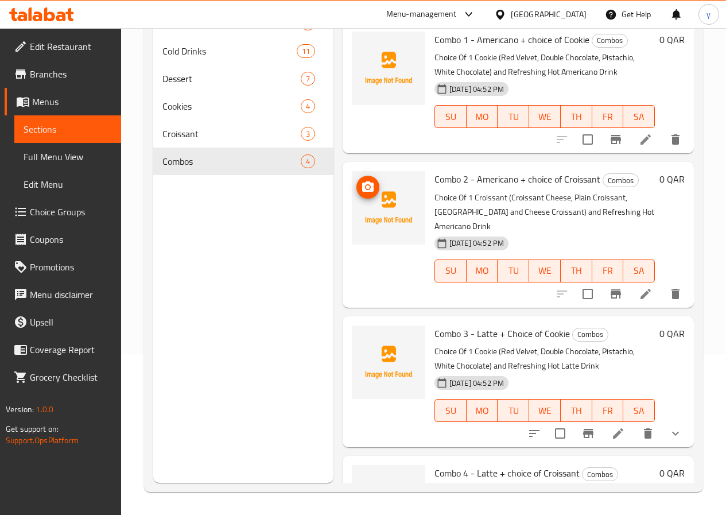
scroll to position [90, 0]
